Goal: Check status: Check status

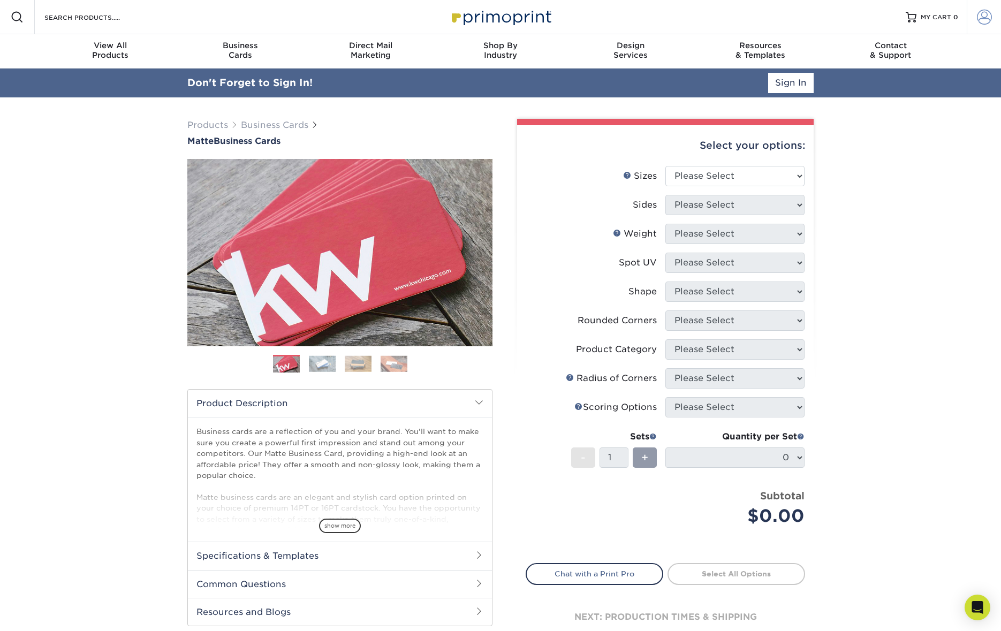
type input "[EMAIL_ADDRESS][DOMAIN_NAME]"
click at [976, 19] on link "Account" at bounding box center [984, 17] width 34 height 34
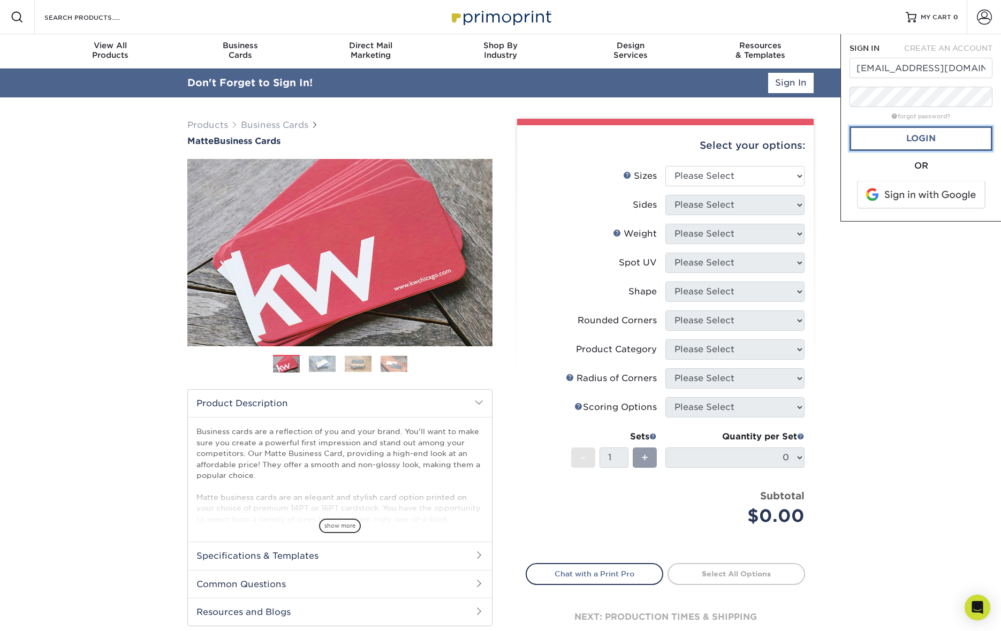
click at [909, 142] on link "Login" at bounding box center [921, 138] width 143 height 25
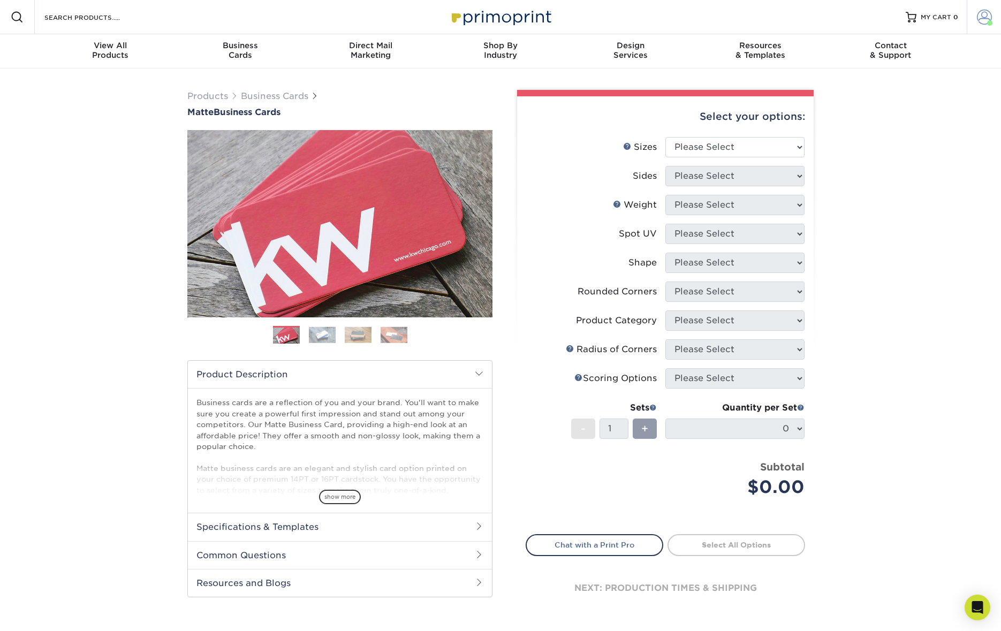
click at [989, 25] on span at bounding box center [989, 22] width 5 height 5
click at [896, 96] on link "Active Orders" at bounding box center [921, 103] width 134 height 14
